Goal: Task Accomplishment & Management: Manage account settings

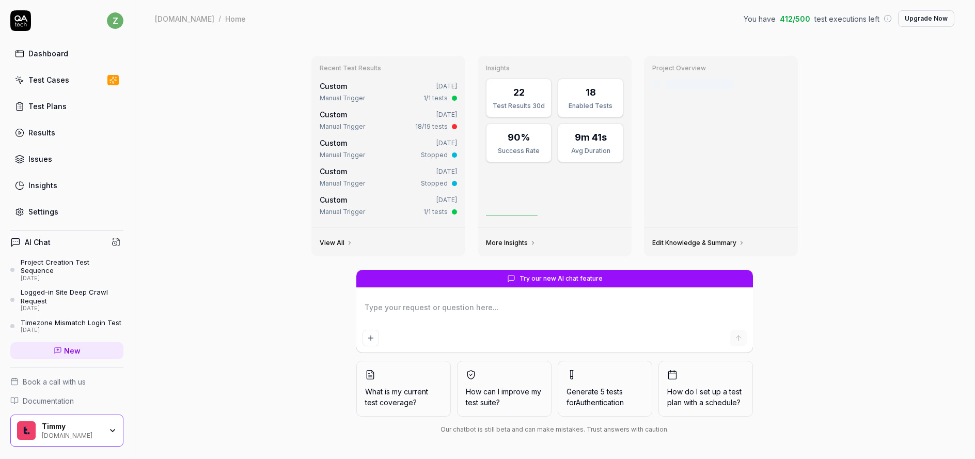
click at [44, 209] on div "Settings" at bounding box center [43, 211] width 30 height 11
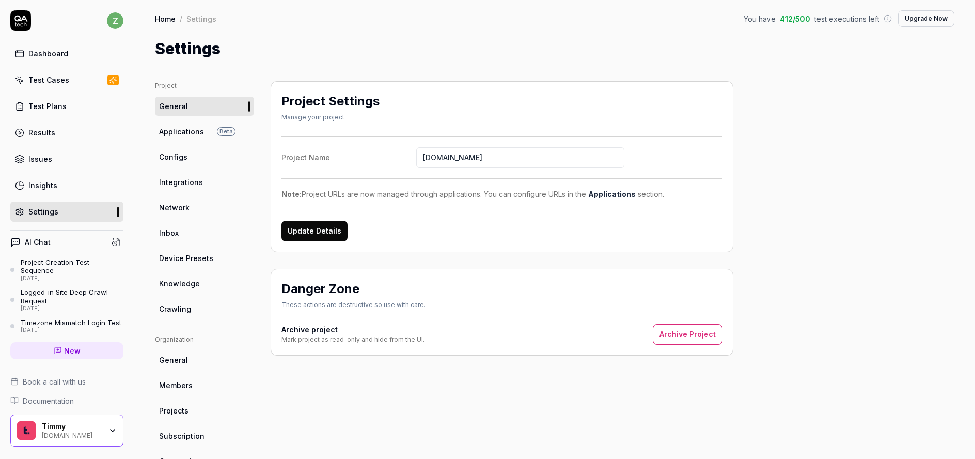
click at [186, 159] on link "Configs" at bounding box center [204, 156] width 99 height 19
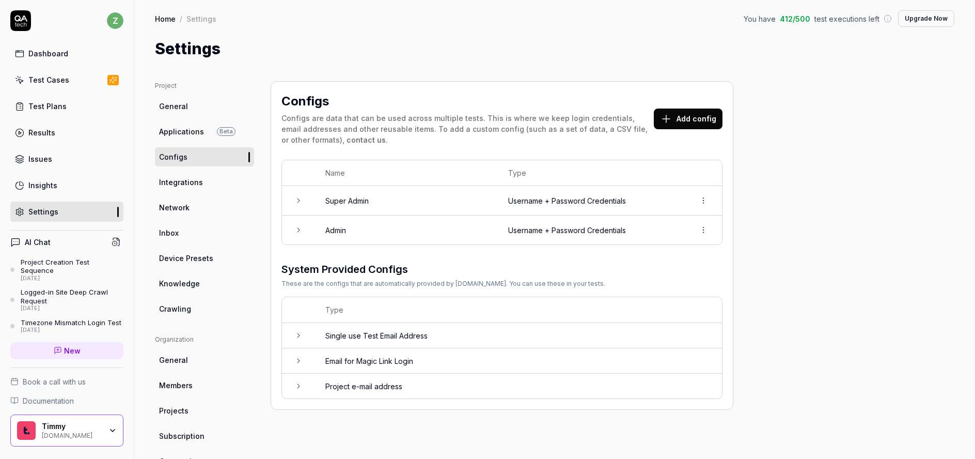
click at [294, 229] on icon at bounding box center [298, 230] width 8 height 8
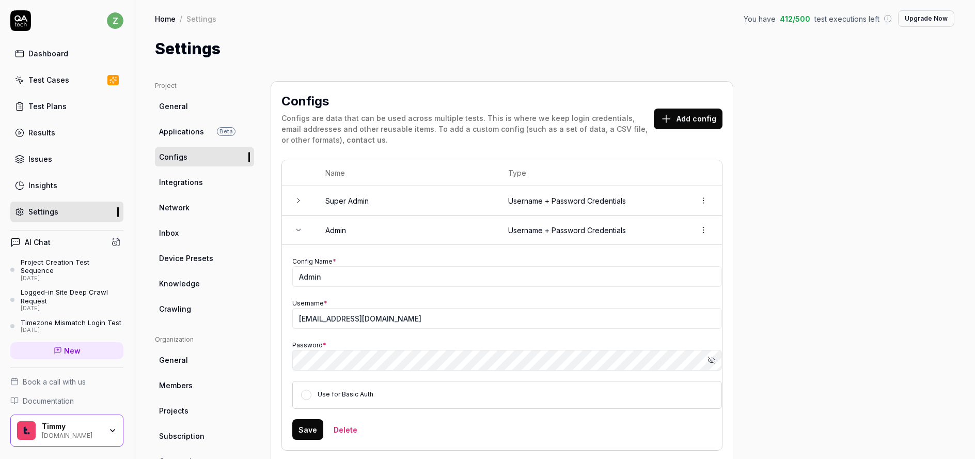
click at [299, 202] on icon at bounding box center [298, 200] width 8 height 8
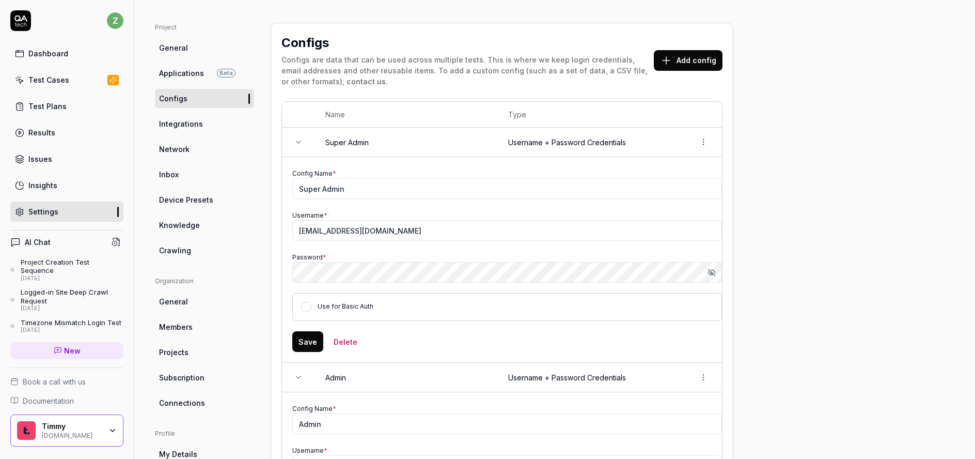
scroll to position [49, 0]
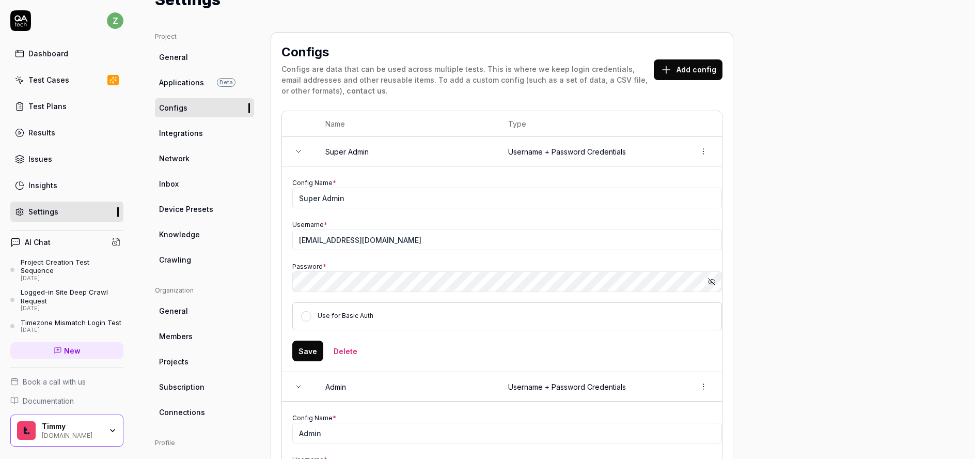
click at [55, 52] on div "Dashboard" at bounding box center [48, 53] width 40 height 11
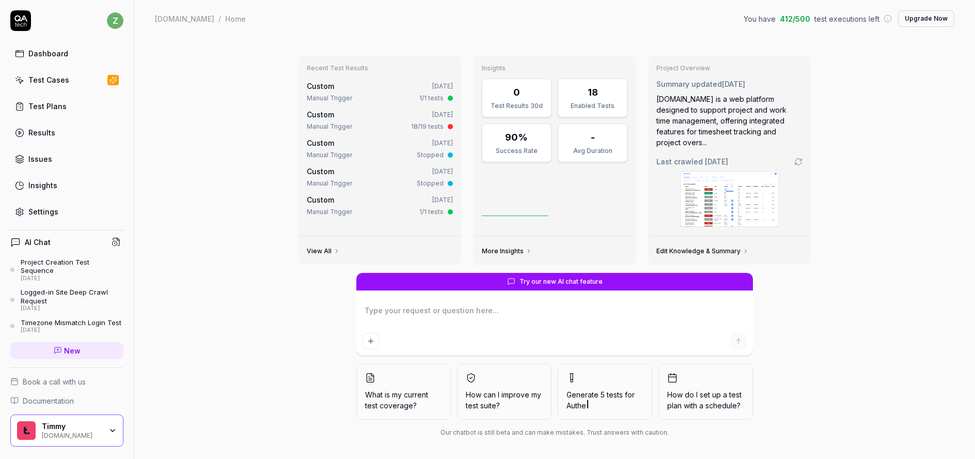
click at [57, 73] on link "Test Cases" at bounding box center [66, 80] width 113 height 20
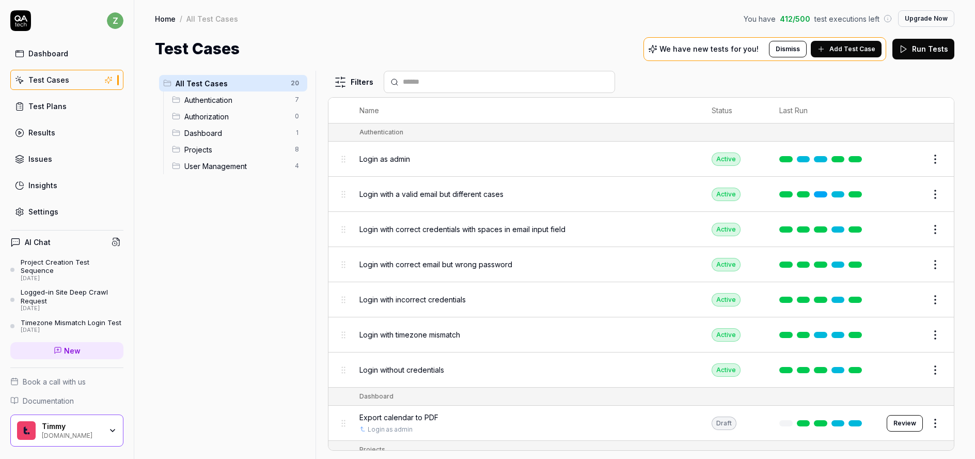
click at [71, 52] on link "Dashboard" at bounding box center [66, 53] width 113 height 20
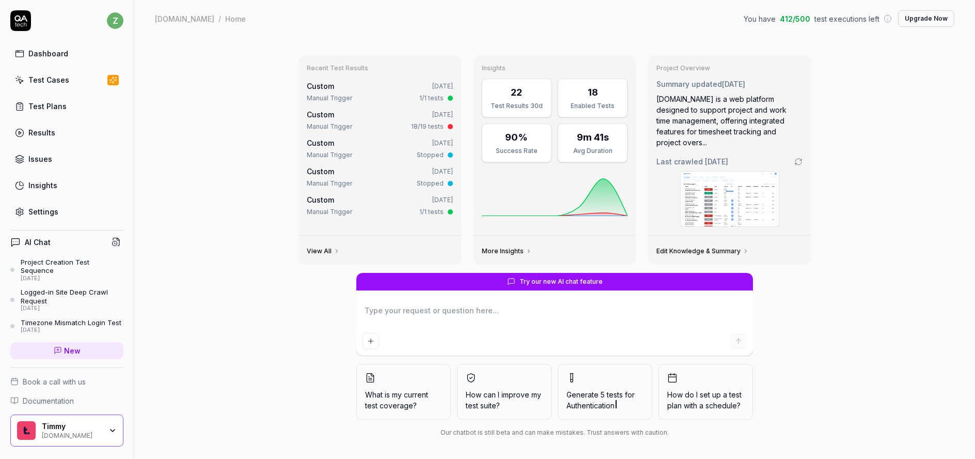
type textarea "*"
click at [66, 80] on div "Test Cases" at bounding box center [48, 79] width 41 height 11
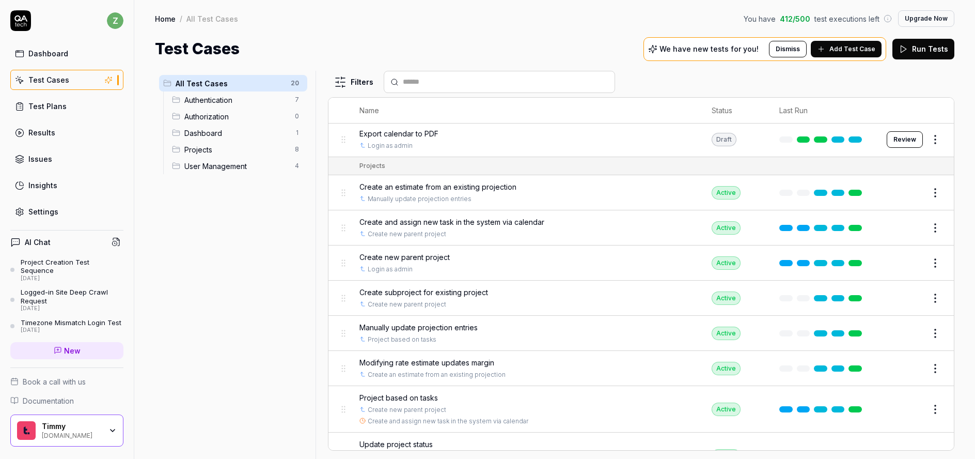
scroll to position [310, 0]
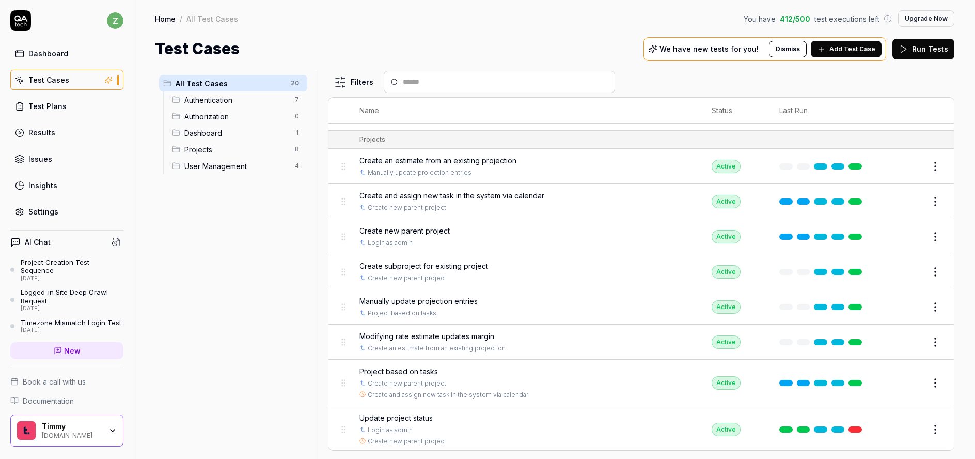
click at [564, 20] on div "Home / All Test Cases You have 412 / 500 test executions left Upgrade Now" at bounding box center [555, 18] width 800 height 17
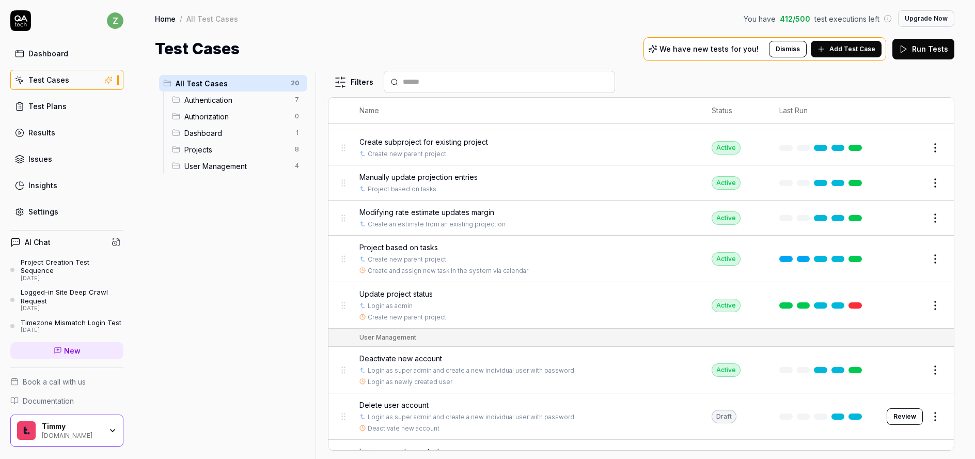
scroll to position [493, 0]
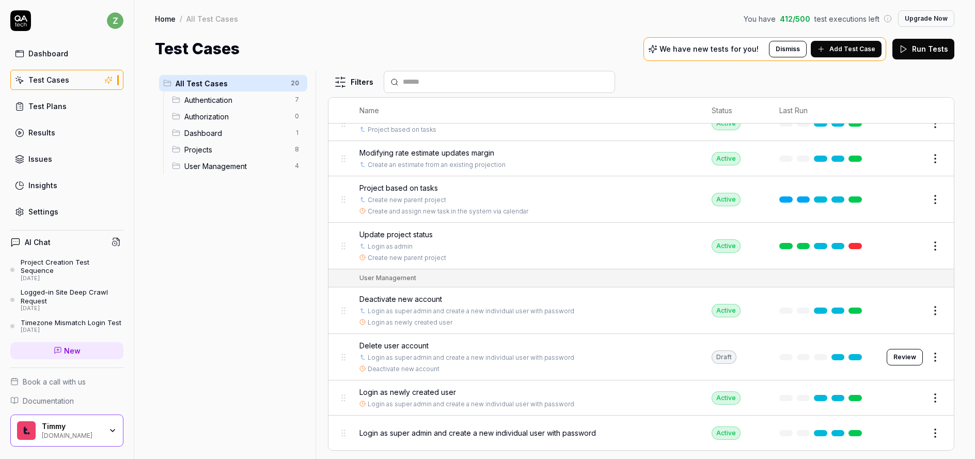
drag, startPoint x: 787, startPoint y: 53, endPoint x: 828, endPoint y: 77, distance: 47.7
click at [825, 78] on div "Home / All Test Cases You have 412 / 500 test executions left Upgrade Now Home …" at bounding box center [554, 229] width 841 height 459
click at [830, 77] on div "Filters" at bounding box center [641, 82] width 627 height 22
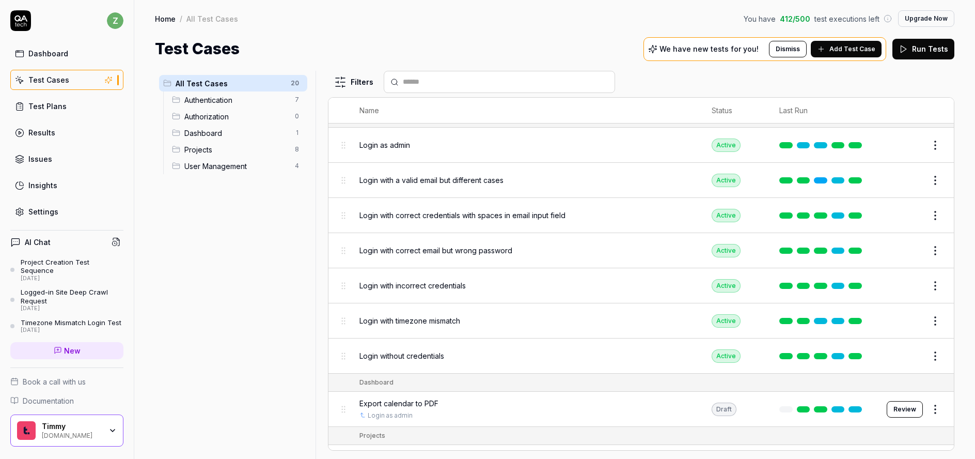
scroll to position [0, 0]
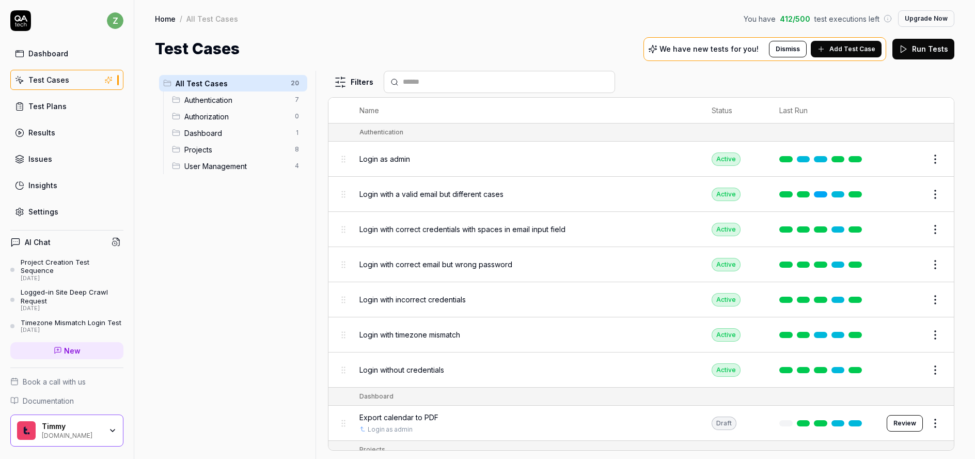
click at [51, 206] on div "Settings" at bounding box center [43, 211] width 30 height 11
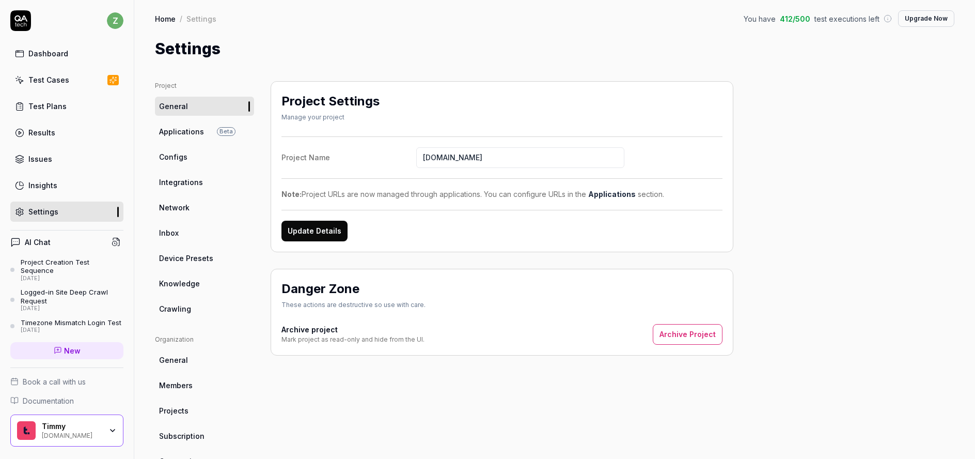
click at [191, 158] on link "Configs" at bounding box center [204, 156] width 99 height 19
